Goal: Information Seeking & Learning: Learn about a topic

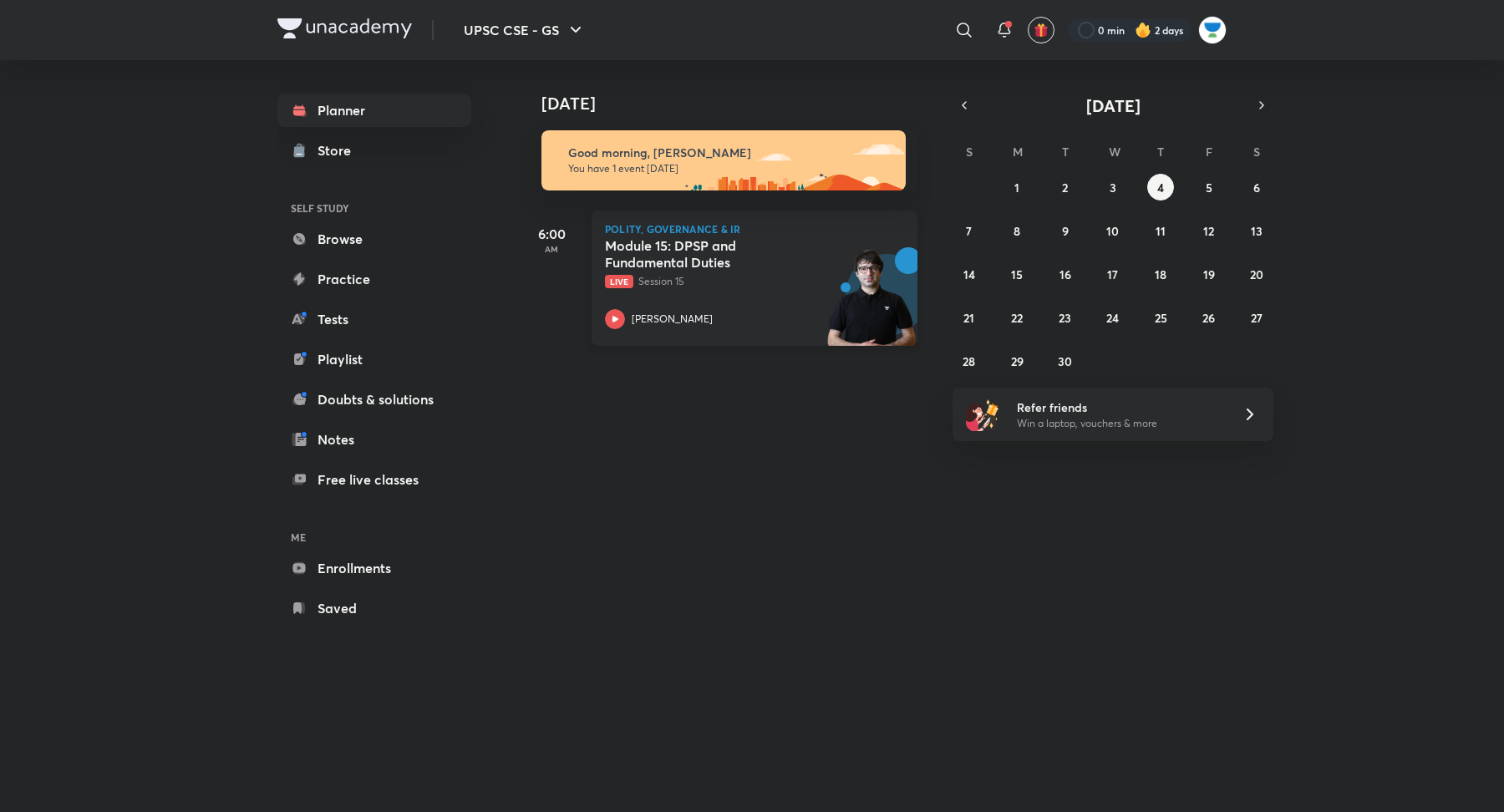
click at [618, 304] on div "Module 15: DPSP and Fundamental Duties Live Session 15 [PERSON_NAME]" at bounding box center [735, 284] width 262 height 92
